Goal: Task Accomplishment & Management: Use online tool/utility

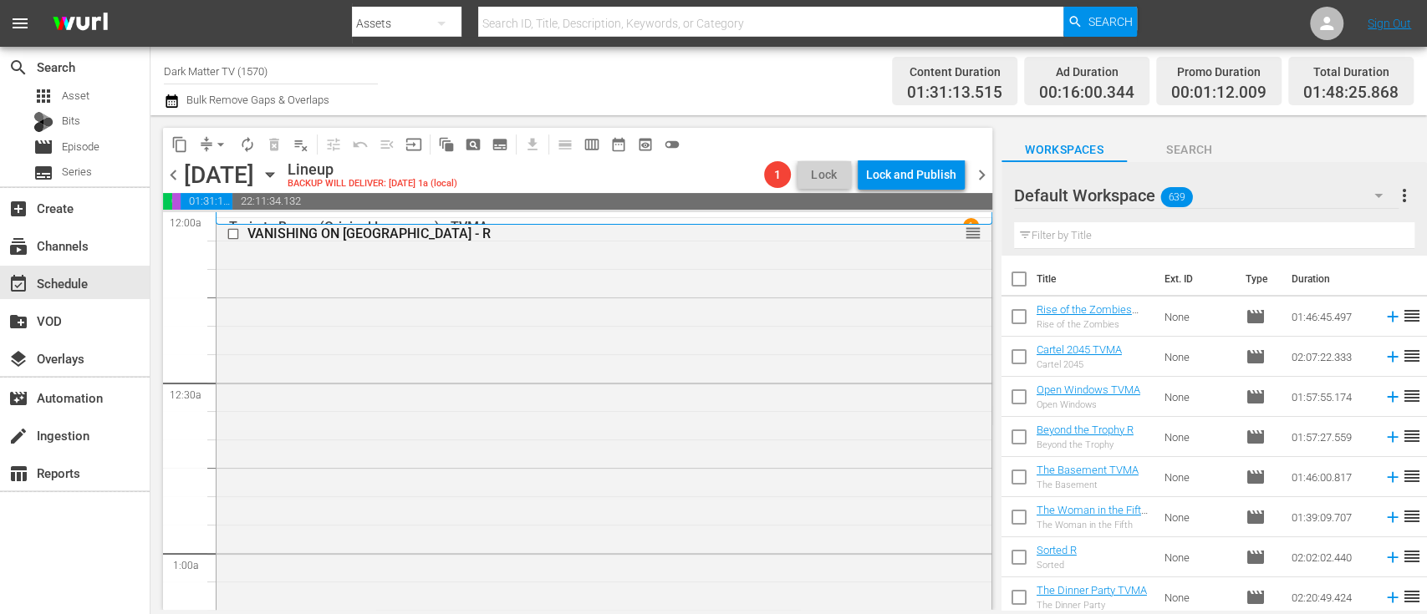
scroll to position [6942, 0]
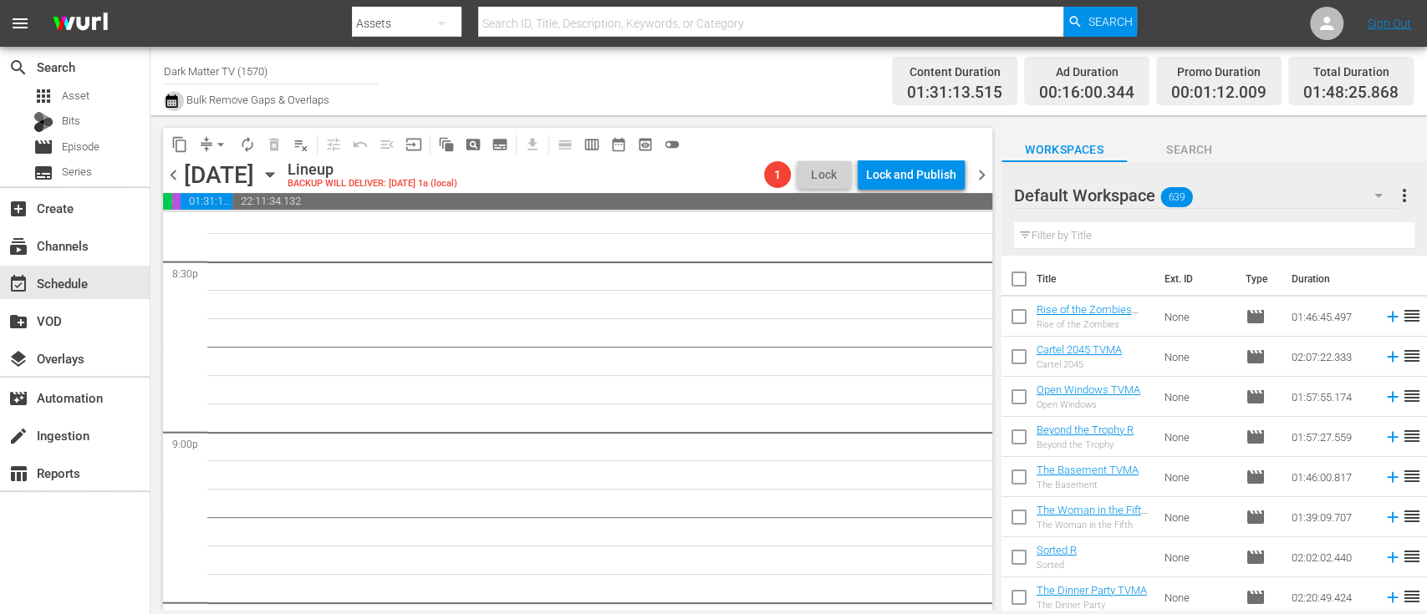
click at [179, 99] on icon "button" at bounding box center [172, 101] width 16 height 20
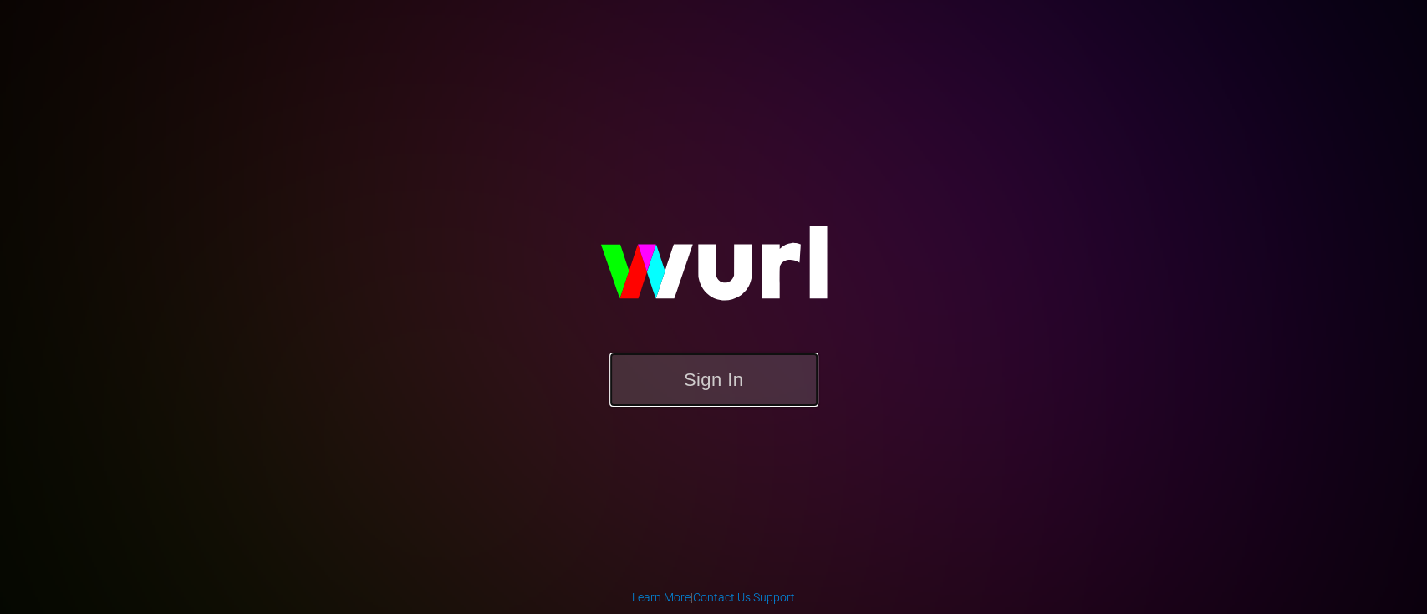
click at [675, 379] on button "Sign In" at bounding box center [713, 380] width 209 height 54
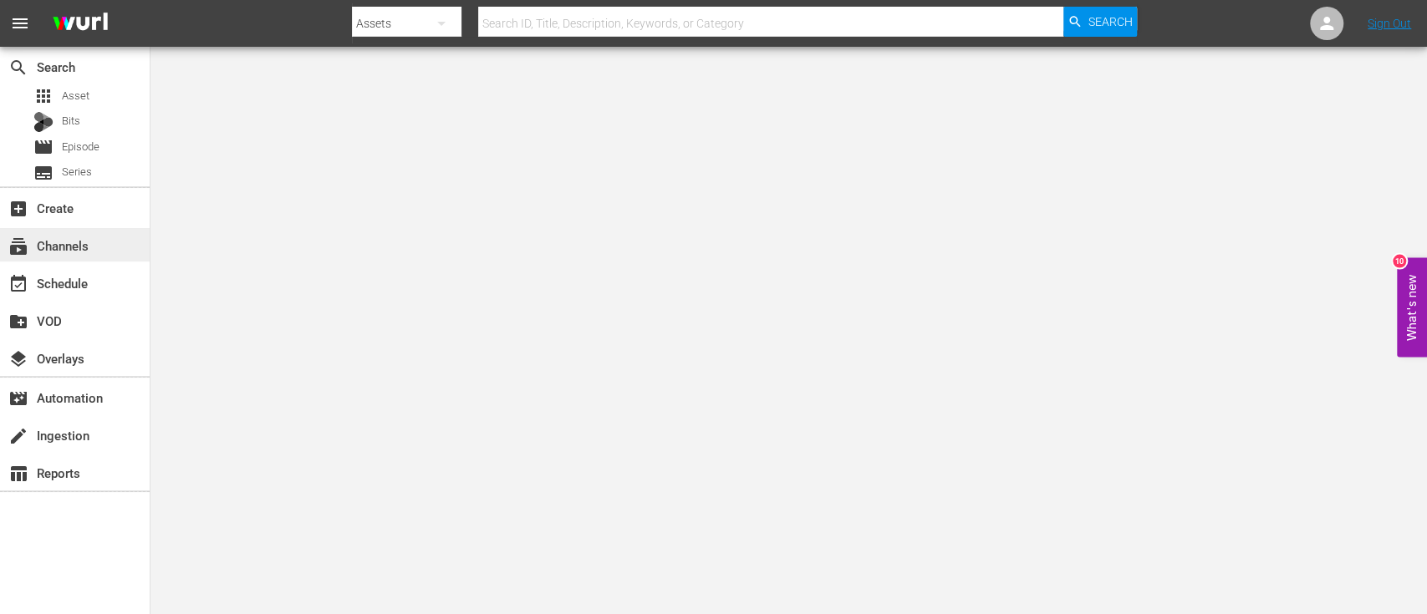
click at [92, 247] on div "subscriptions Channels" at bounding box center [47, 243] width 94 height 15
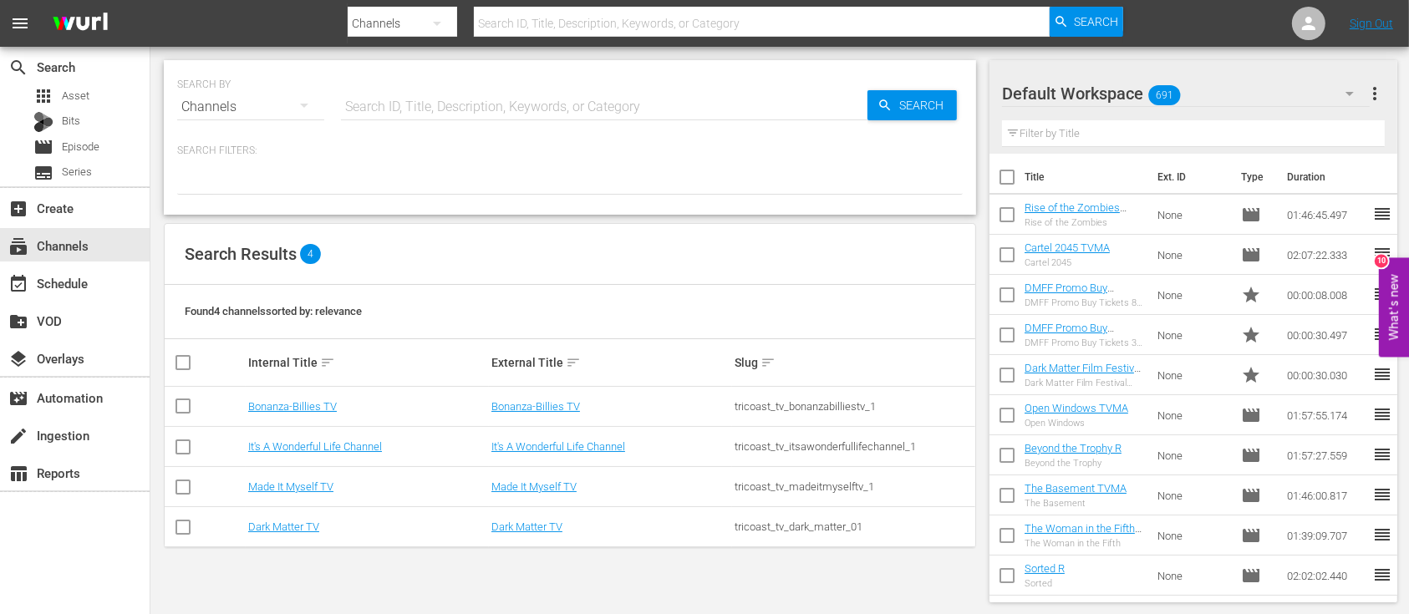
click at [282, 518] on td "Dark Matter TV" at bounding box center [367, 527] width 243 height 40
click at [289, 527] on link "Dark Matter TV" at bounding box center [283, 527] width 71 height 13
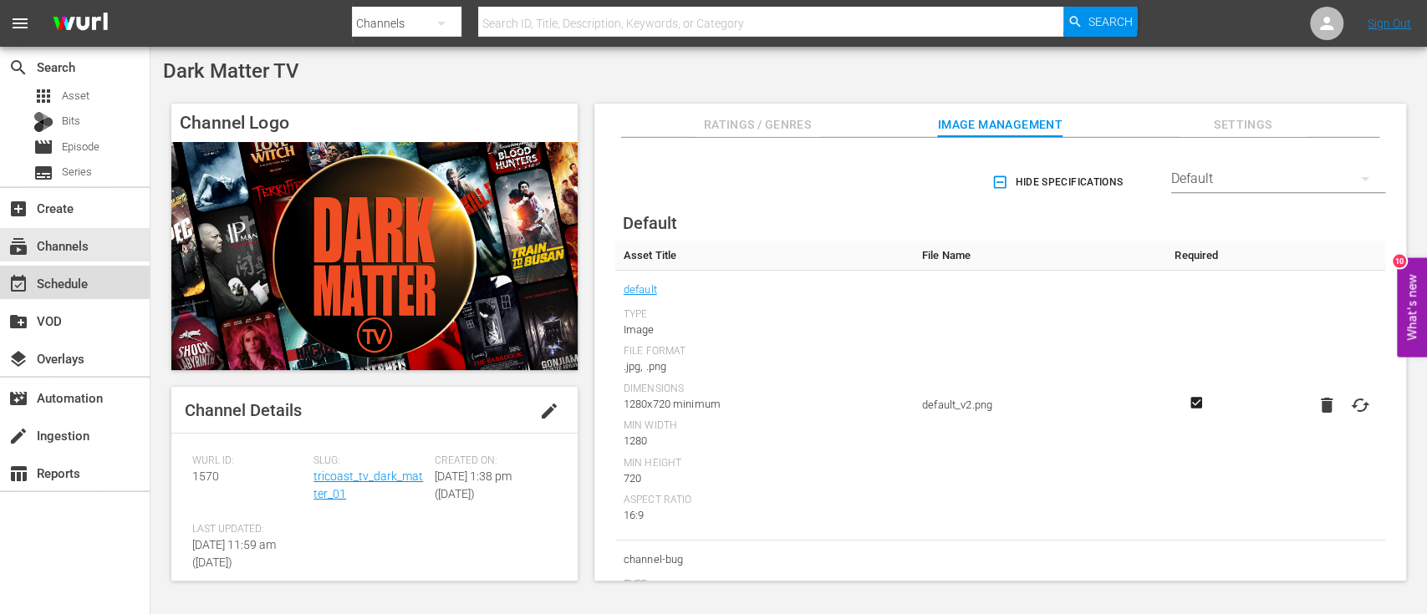
click at [71, 285] on div "event_available Schedule" at bounding box center [47, 280] width 94 height 15
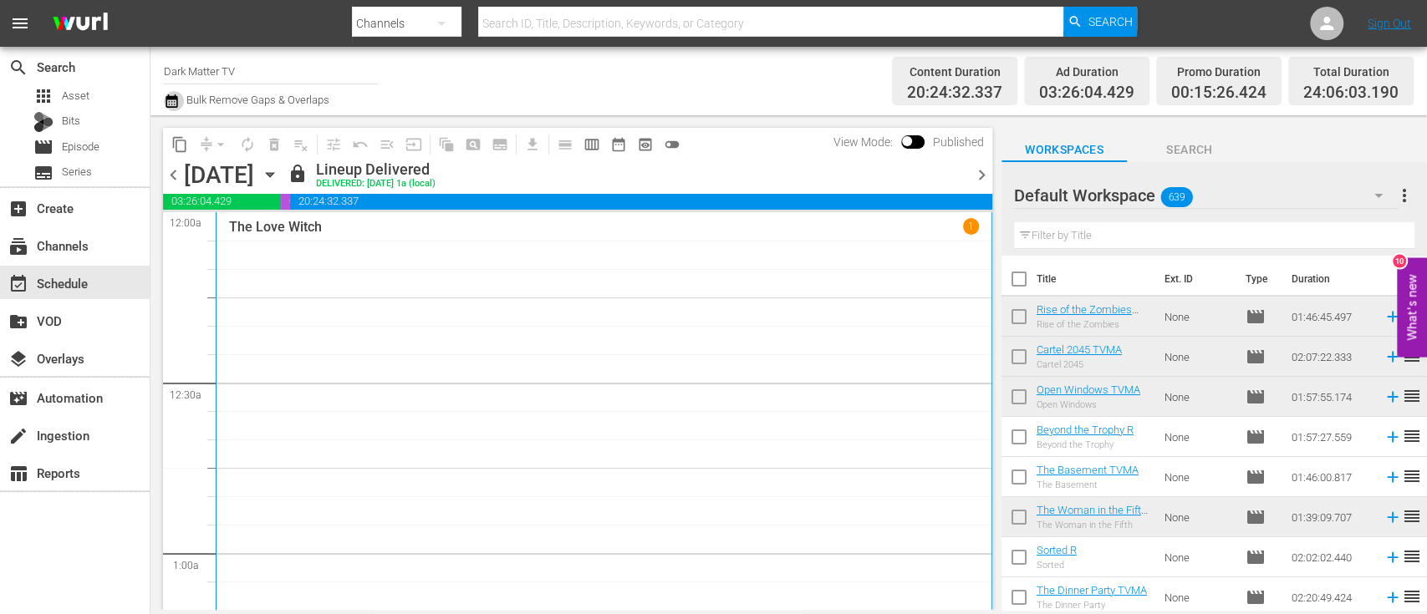
click at [171, 100] on icon "button" at bounding box center [172, 101] width 16 height 20
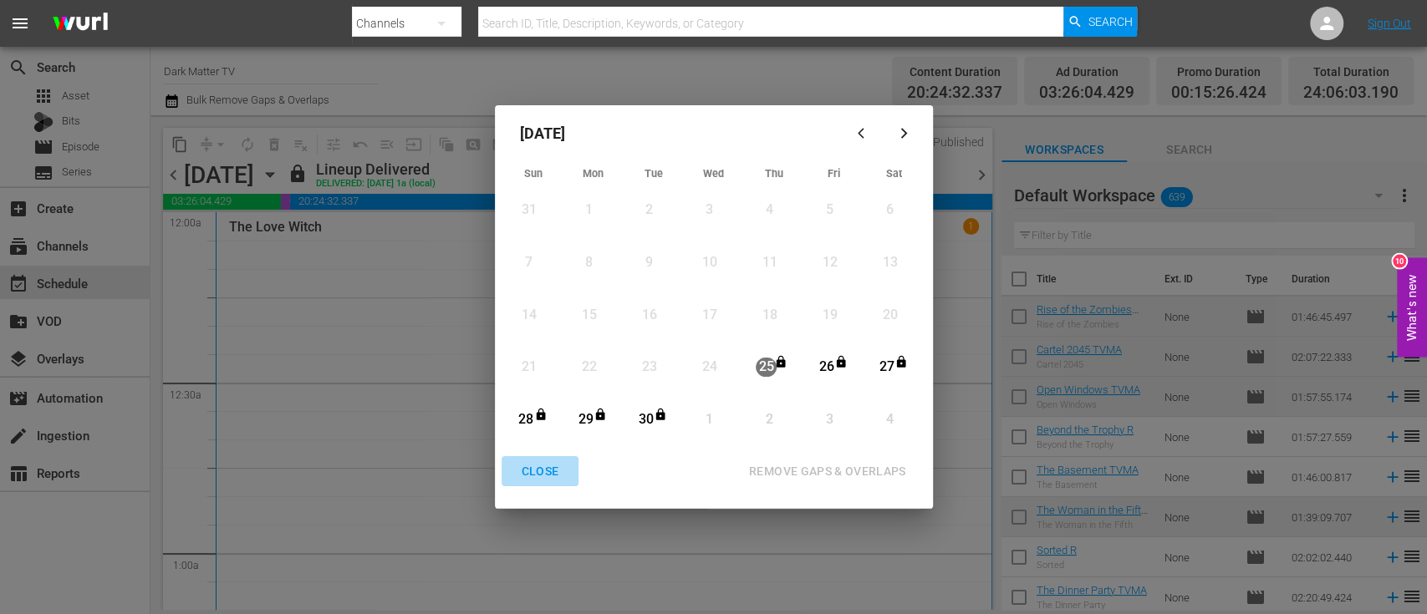
click at [545, 464] on div "CLOSE" at bounding box center [540, 471] width 64 height 21
